Goal: Transaction & Acquisition: Book appointment/travel/reservation

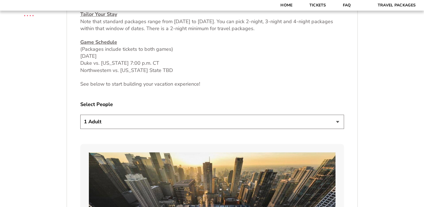
scroll to position [279, 0]
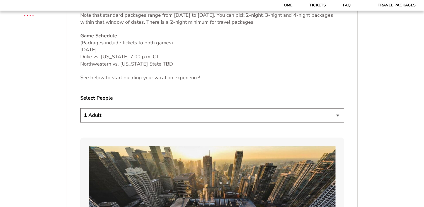
click at [338, 114] on select "1 Adult 2 Adults 3 Adults 4 Adults 2 Adults + 1 Child 2 Adults + 2 Children 2 A…" at bounding box center [212, 115] width 264 height 14
select select "3 Adults"
click at [80, 108] on select "1 Adult 2 Adults 3 Adults 4 Adults 2 Adults + 1 Child 2 Adults + 2 Children 2 A…" at bounding box center [212, 115] width 264 height 14
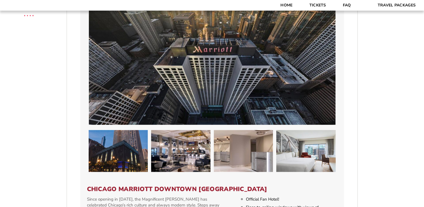
scroll to position [446, 0]
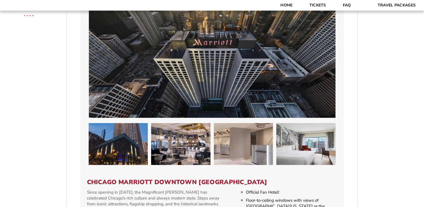
click at [239, 76] on img at bounding box center [212, 48] width 247 height 139
click at [134, 140] on img at bounding box center [118, 144] width 59 height 42
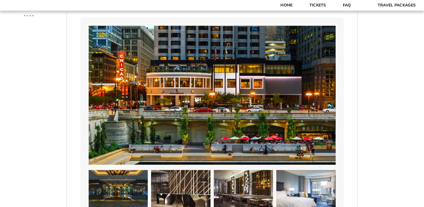
scroll to position [641, 0]
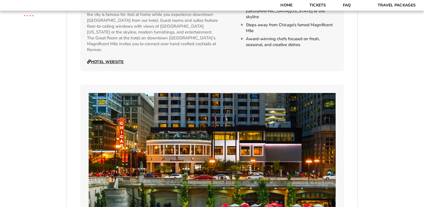
click at [117, 59] on link "Hotel Website" at bounding box center [105, 61] width 37 height 5
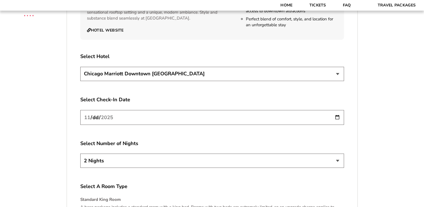
scroll to position [976, 0]
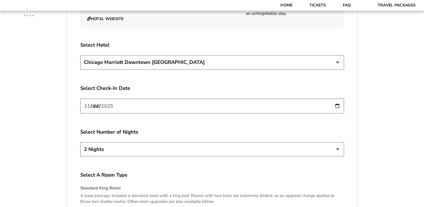
click at [337, 98] on input "[DATE]" at bounding box center [212, 105] width 264 height 15
click at [336, 143] on select "2 Nights 3 Nights 4 Nights" at bounding box center [212, 149] width 264 height 14
select select "4 Nights"
click at [80, 142] on select "2 Nights 3 Nights 4 Nights" at bounding box center [212, 149] width 264 height 14
click at [336, 101] on input "[DATE]" at bounding box center [212, 105] width 264 height 15
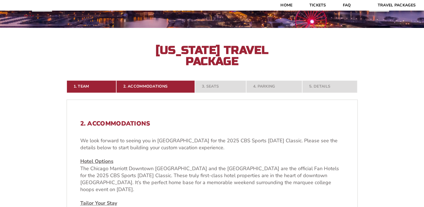
scroll to position [28, 0]
